Goal: Communication & Community: Connect with others

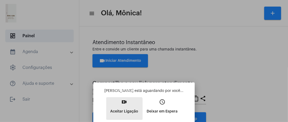
click at [122, 110] on p "Aceitar Ligação" at bounding box center [124, 111] width 28 height 9
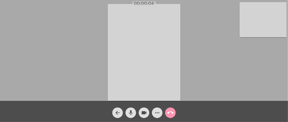
click at [150, 78] on video at bounding box center [144, 52] width 73 height 97
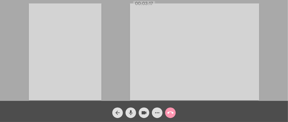
click at [48, 49] on video at bounding box center [65, 51] width 73 height 97
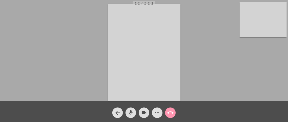
click at [218, 12] on div "Acessando Câmera e Microfone..." at bounding box center [144, 51] width 287 height 101
click at [249, 18] on video at bounding box center [262, 19] width 47 height 35
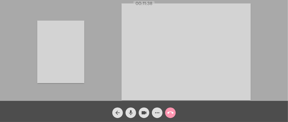
click at [66, 58] on video at bounding box center [60, 52] width 47 height 63
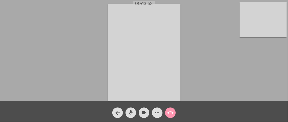
click at [61, 63] on div "Acessando Câmera e Microfone..." at bounding box center [144, 51] width 287 height 101
click at [96, 73] on div "Acessando Câmera e Microfone..." at bounding box center [144, 51] width 287 height 101
click at [170, 112] on mat-icon "call_end" at bounding box center [170, 112] width 6 height 6
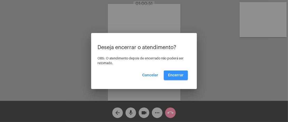
click at [176, 72] on button "Encerrar" at bounding box center [176, 74] width 24 height 9
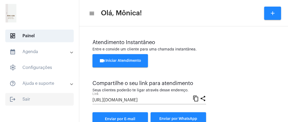
click at [35, 102] on span "logout Sair" at bounding box center [39, 99] width 68 height 13
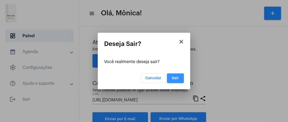
click at [174, 78] on span "Sair" at bounding box center [175, 78] width 7 height 4
